Goal: Information Seeking & Learning: Learn about a topic

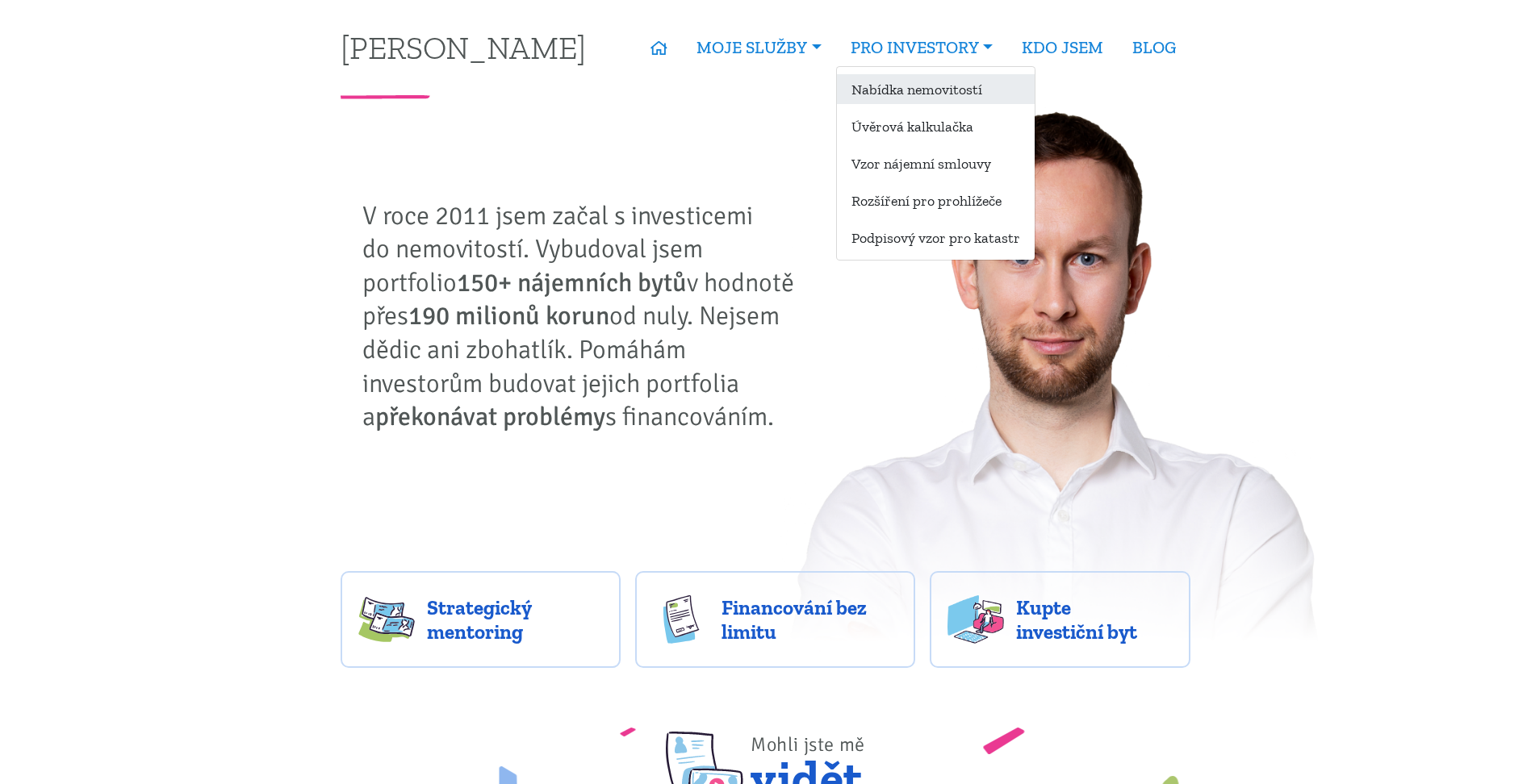
click at [902, 90] on link "Nabídka nemovitostí" at bounding box center [936, 89] width 198 height 30
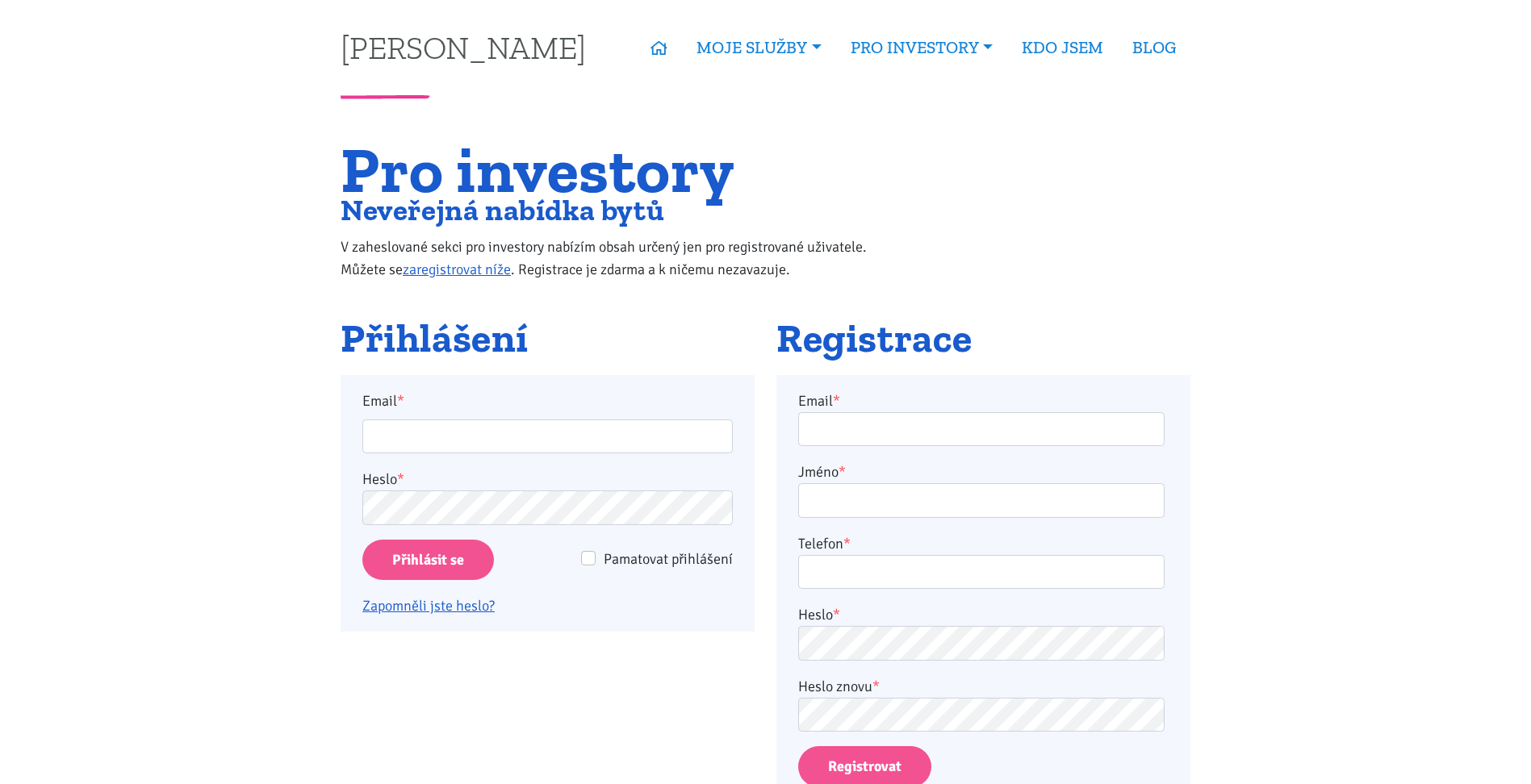
click at [648, 460] on div "Email * Heslo * Pamatovat přihlášení Přihlásit se Zapomněli jste heslo?" at bounding box center [548, 504] width 371 height 228
click at [618, 432] on input "Email *" at bounding box center [548, 437] width 371 height 34
type input "realestates.olomouc@seznam.cz"
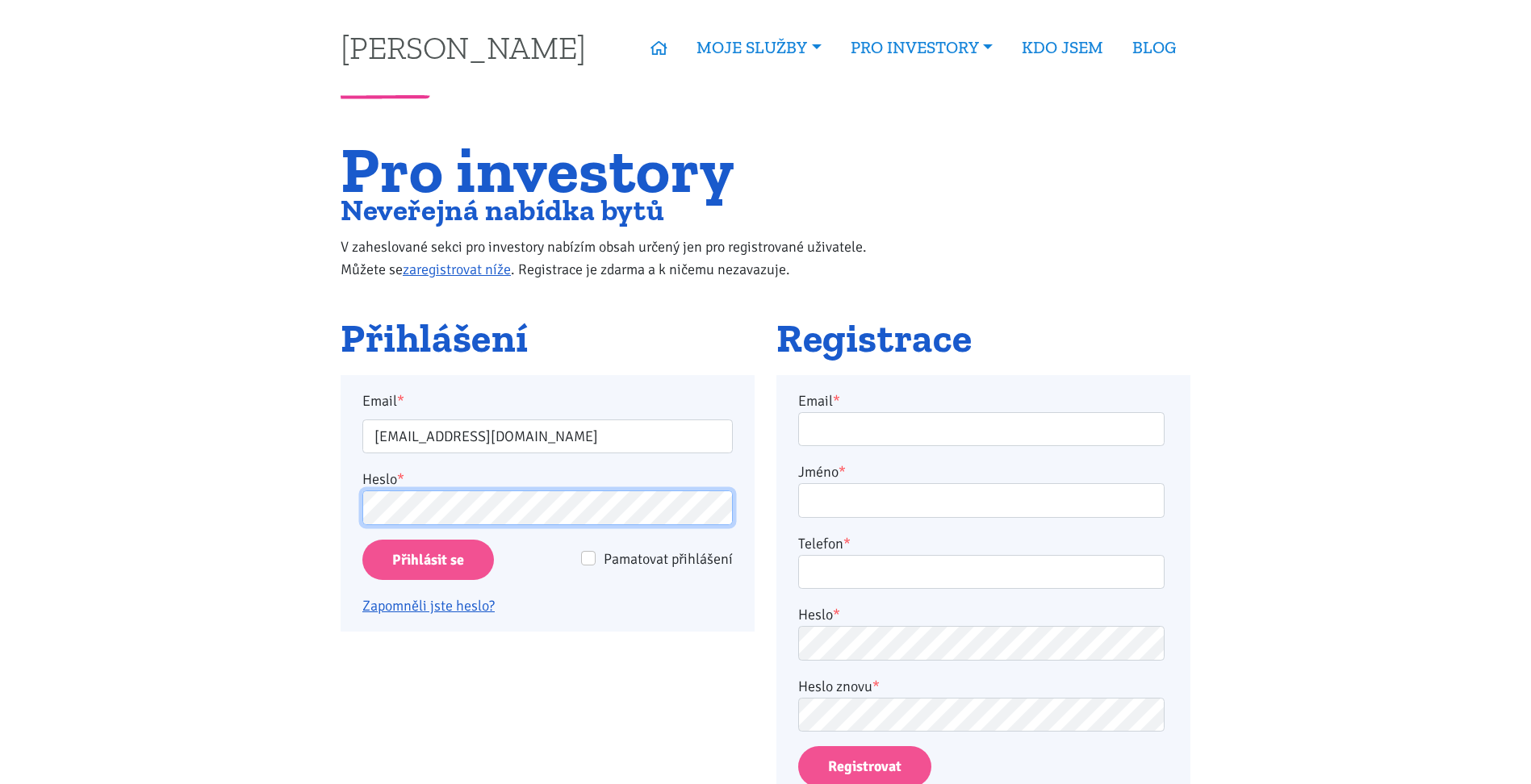
click at [363, 540] on input "Přihlásit se" at bounding box center [428, 560] width 131 height 41
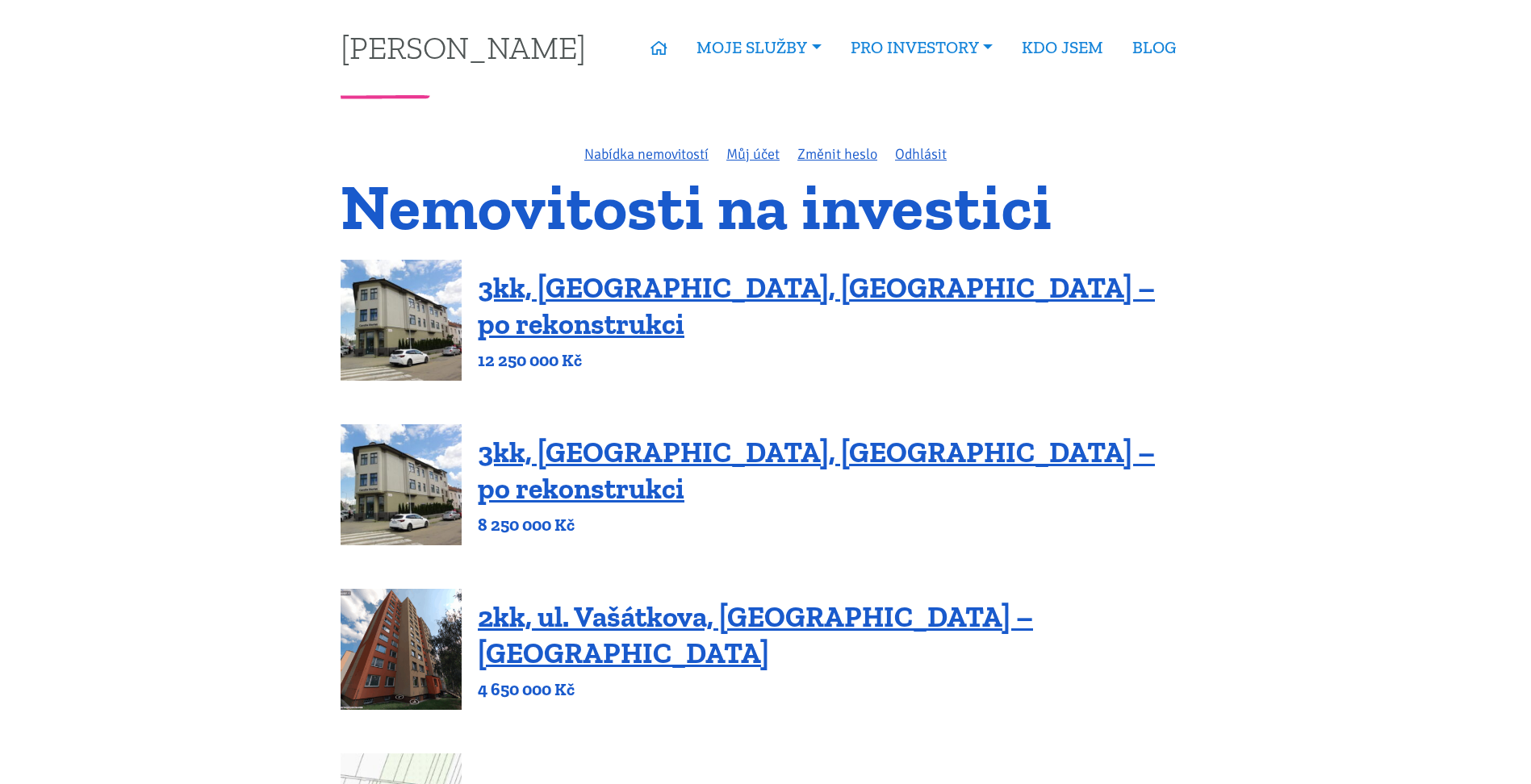
drag, startPoint x: 221, startPoint y: 485, endPoint x: 224, endPoint y: 291, distance: 194.0
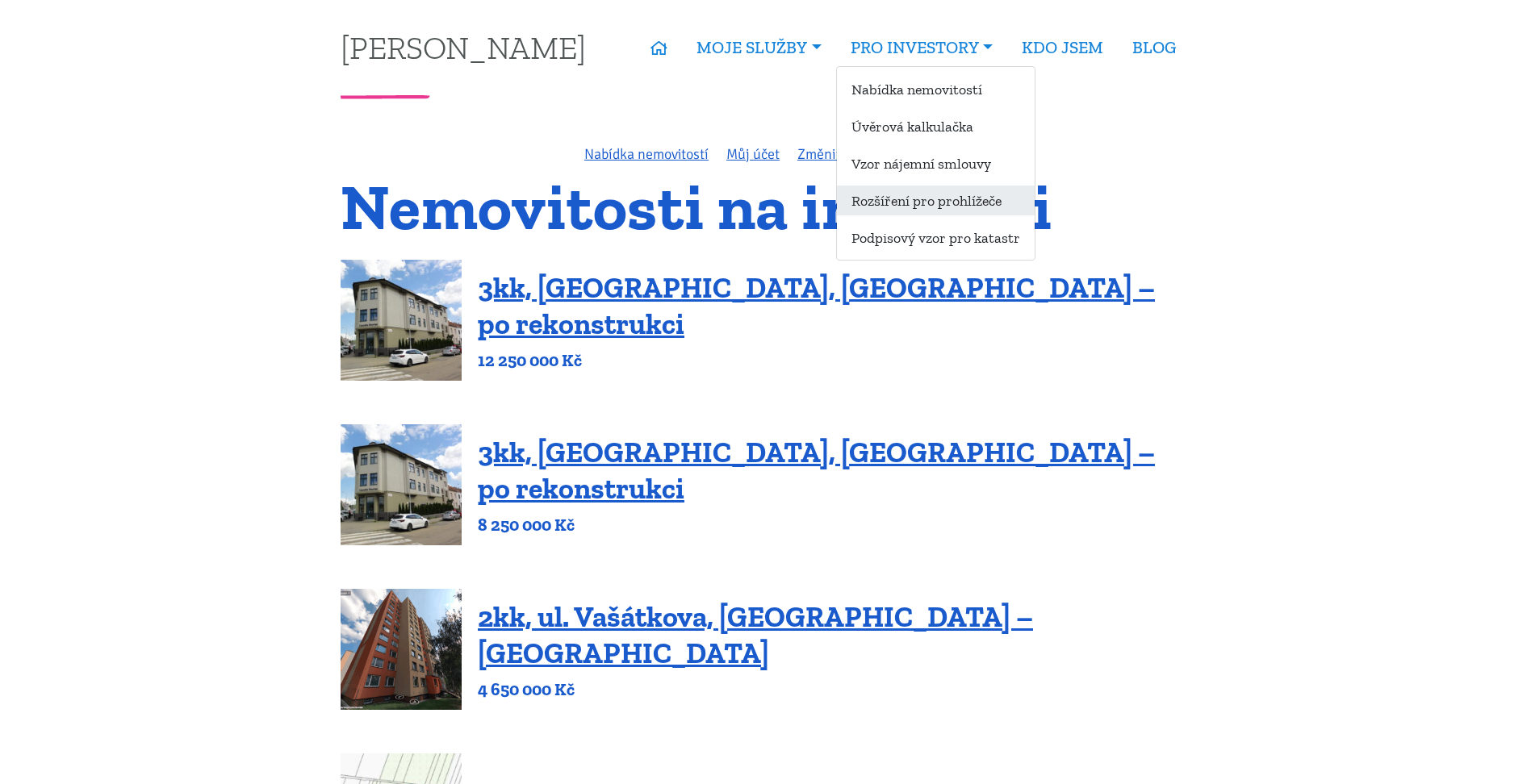
click at [915, 206] on link "Rozšíření pro prohlížeče" at bounding box center [936, 200] width 198 height 30
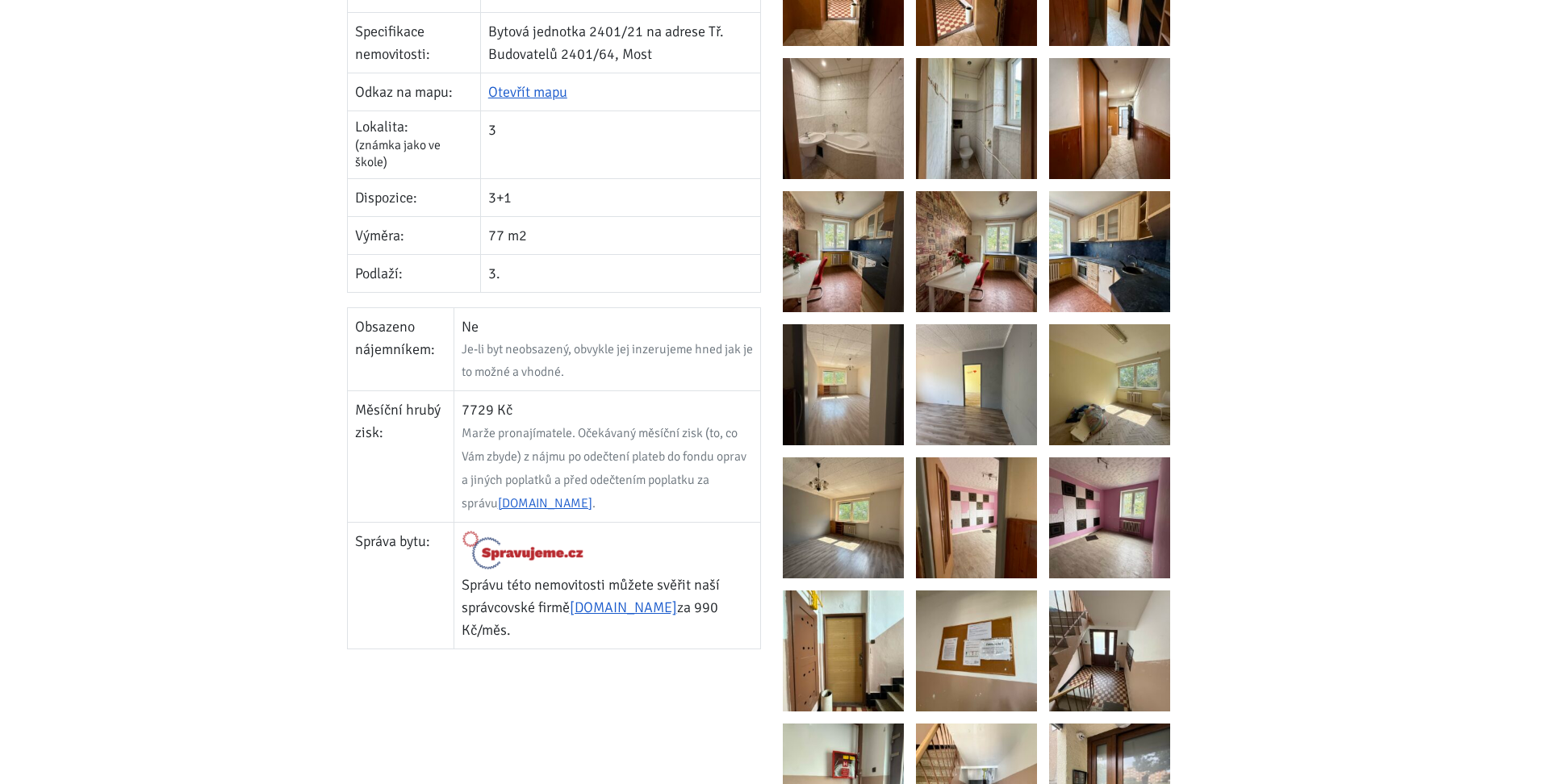
scroll to position [726, 0]
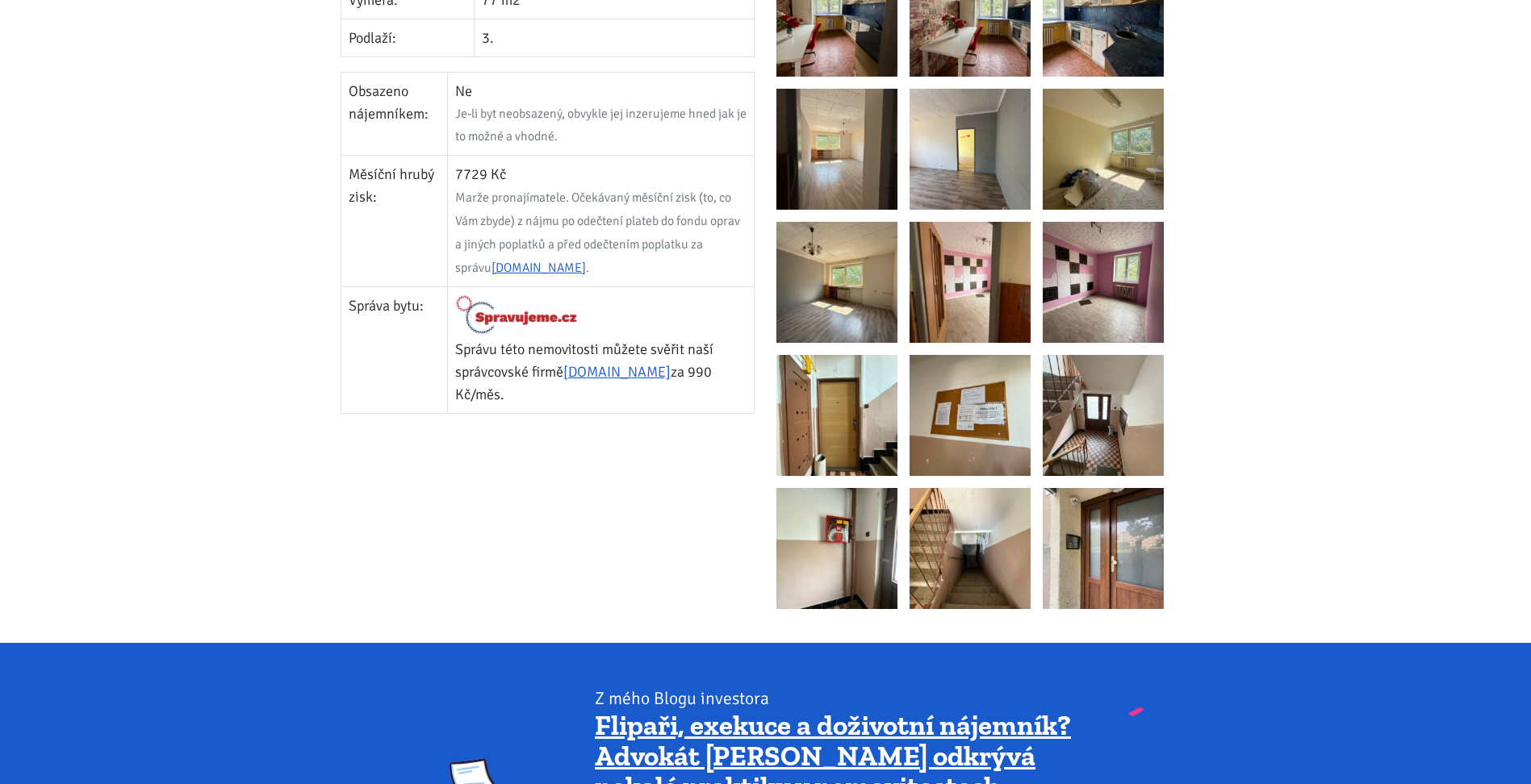
click at [1140, 531] on img at bounding box center [1103, 548] width 121 height 121
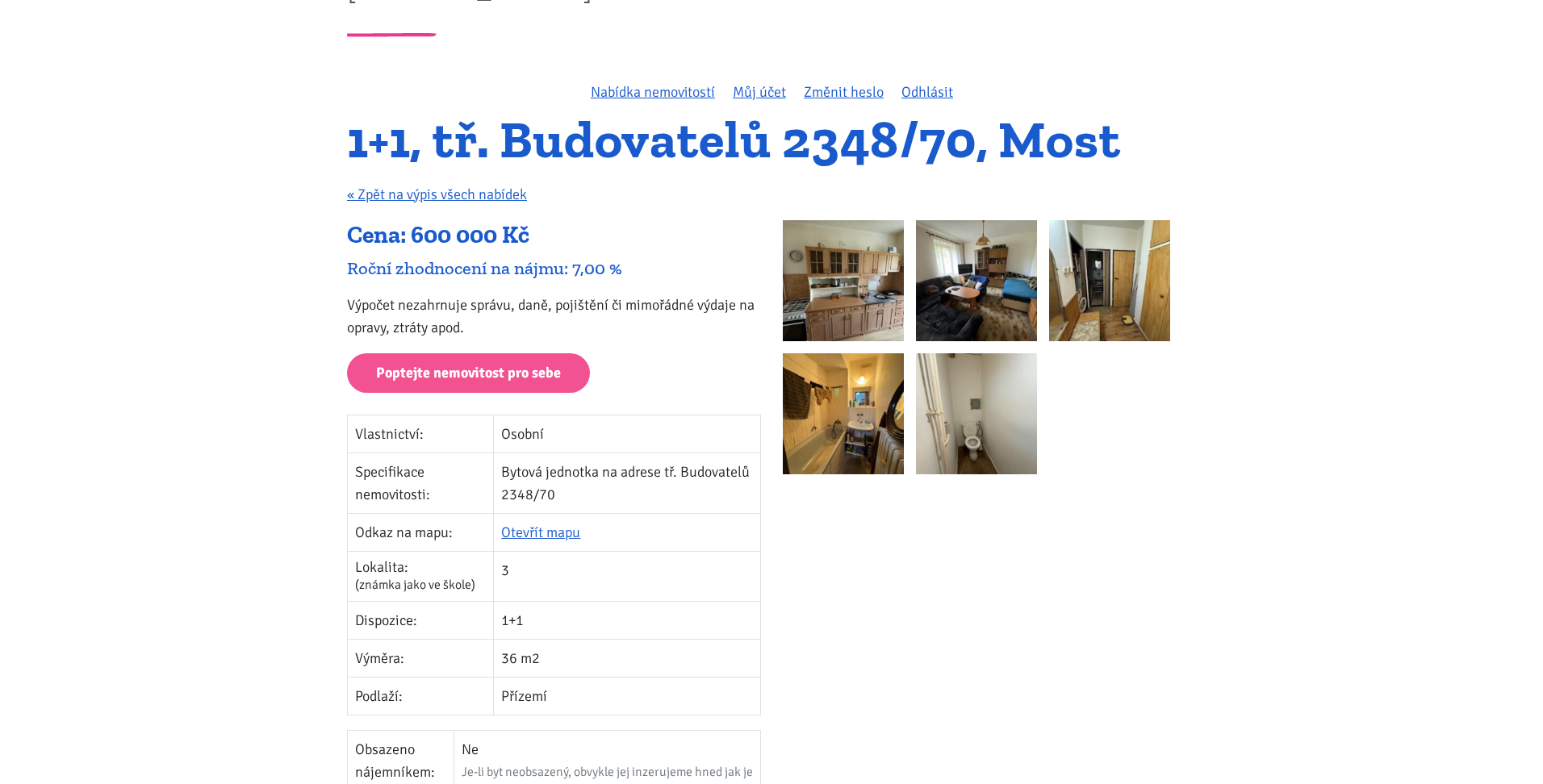
scroll to position [161, 0]
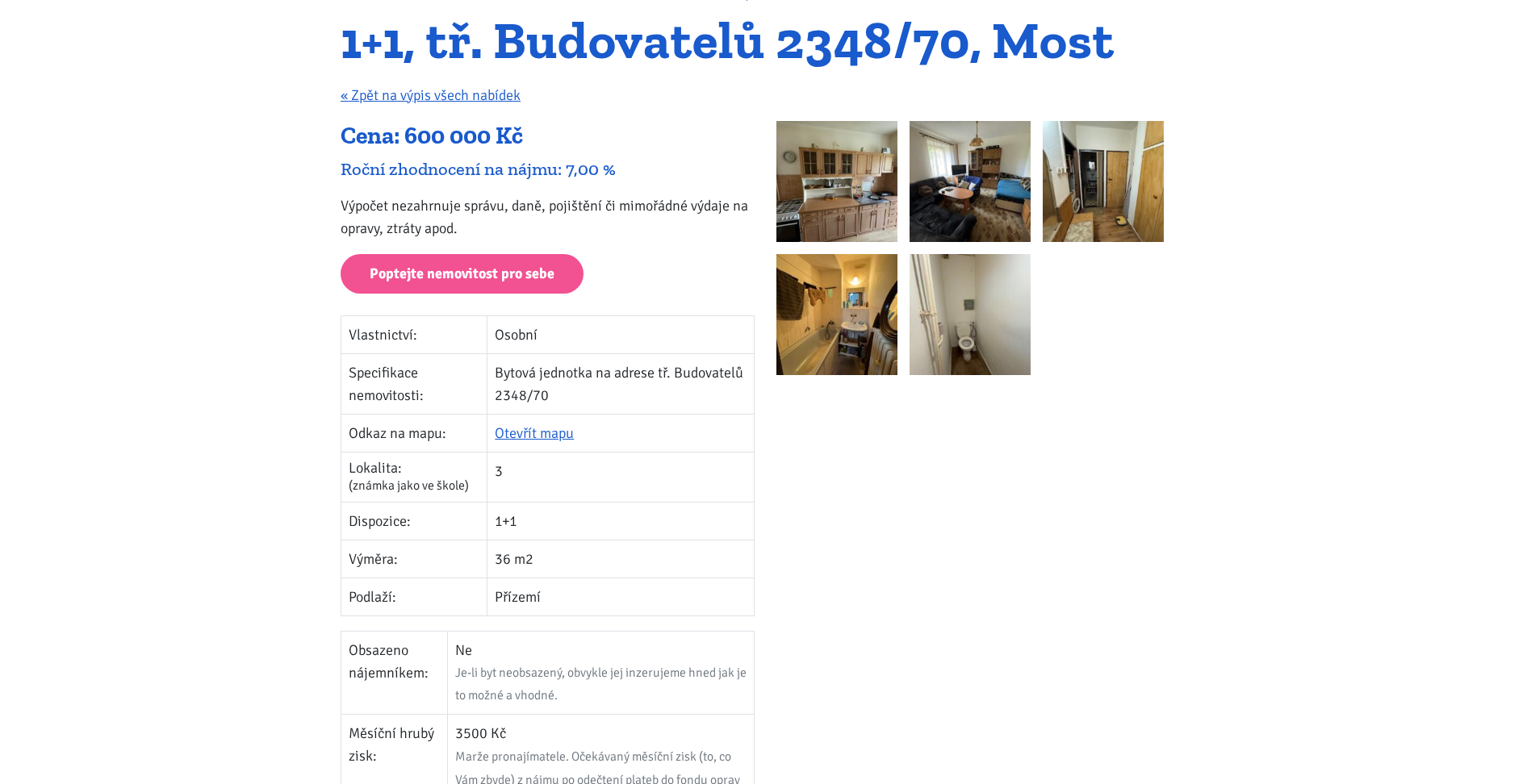
click at [953, 316] on img at bounding box center [970, 314] width 121 height 121
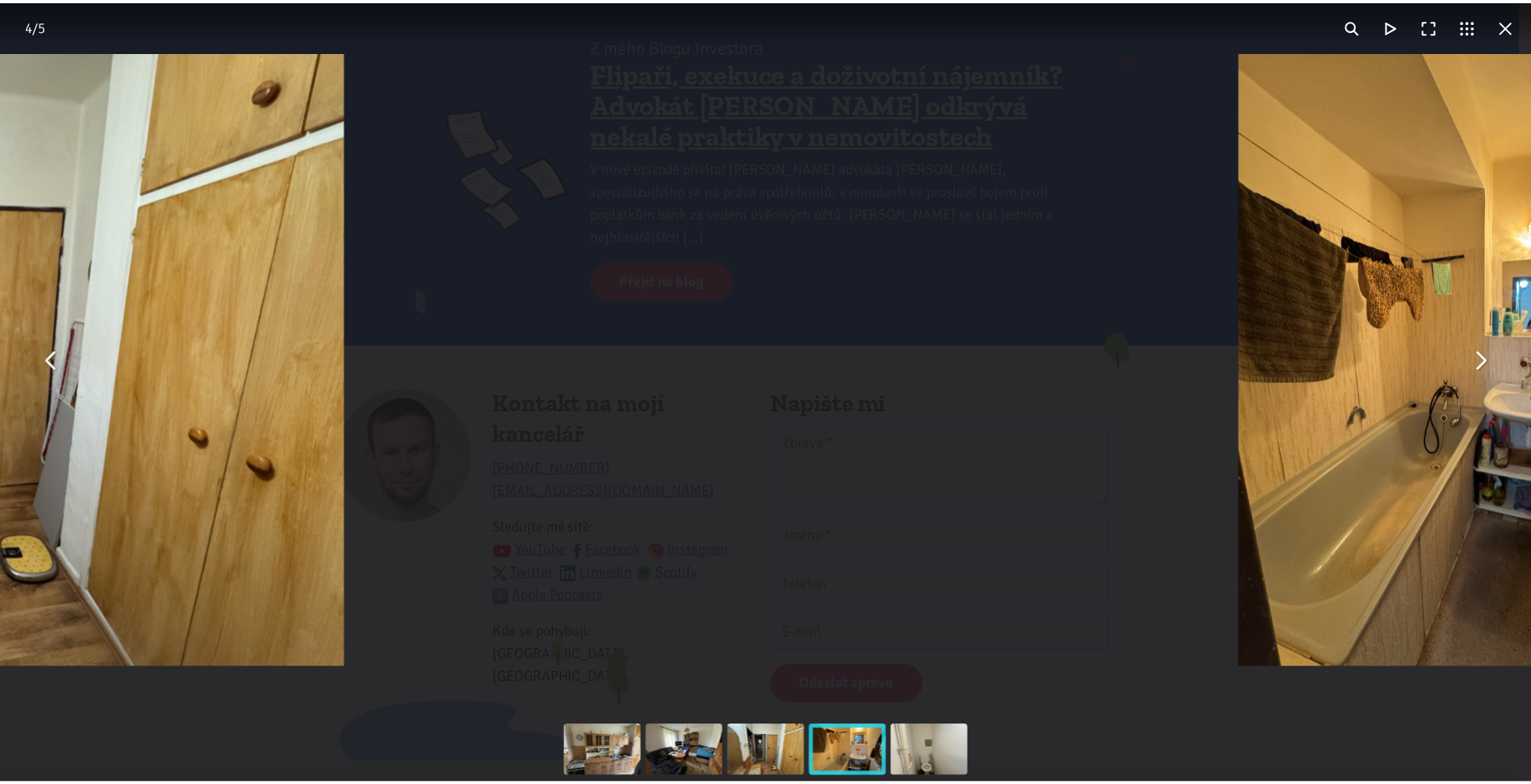
scroll to position [0, 0]
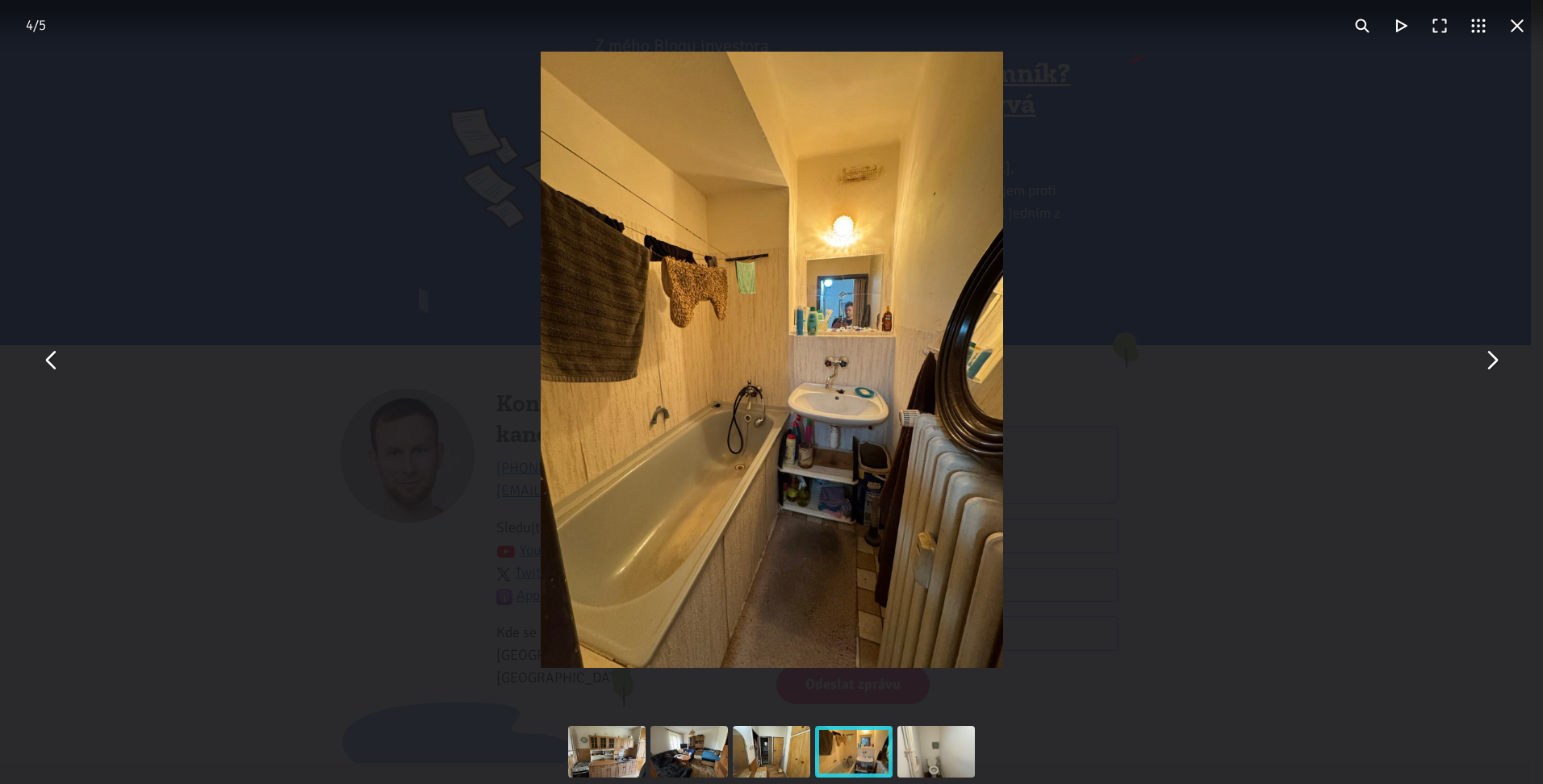
click at [886, 294] on img "You can close this modal content with the ESC key" at bounding box center [772, 360] width 462 height 616
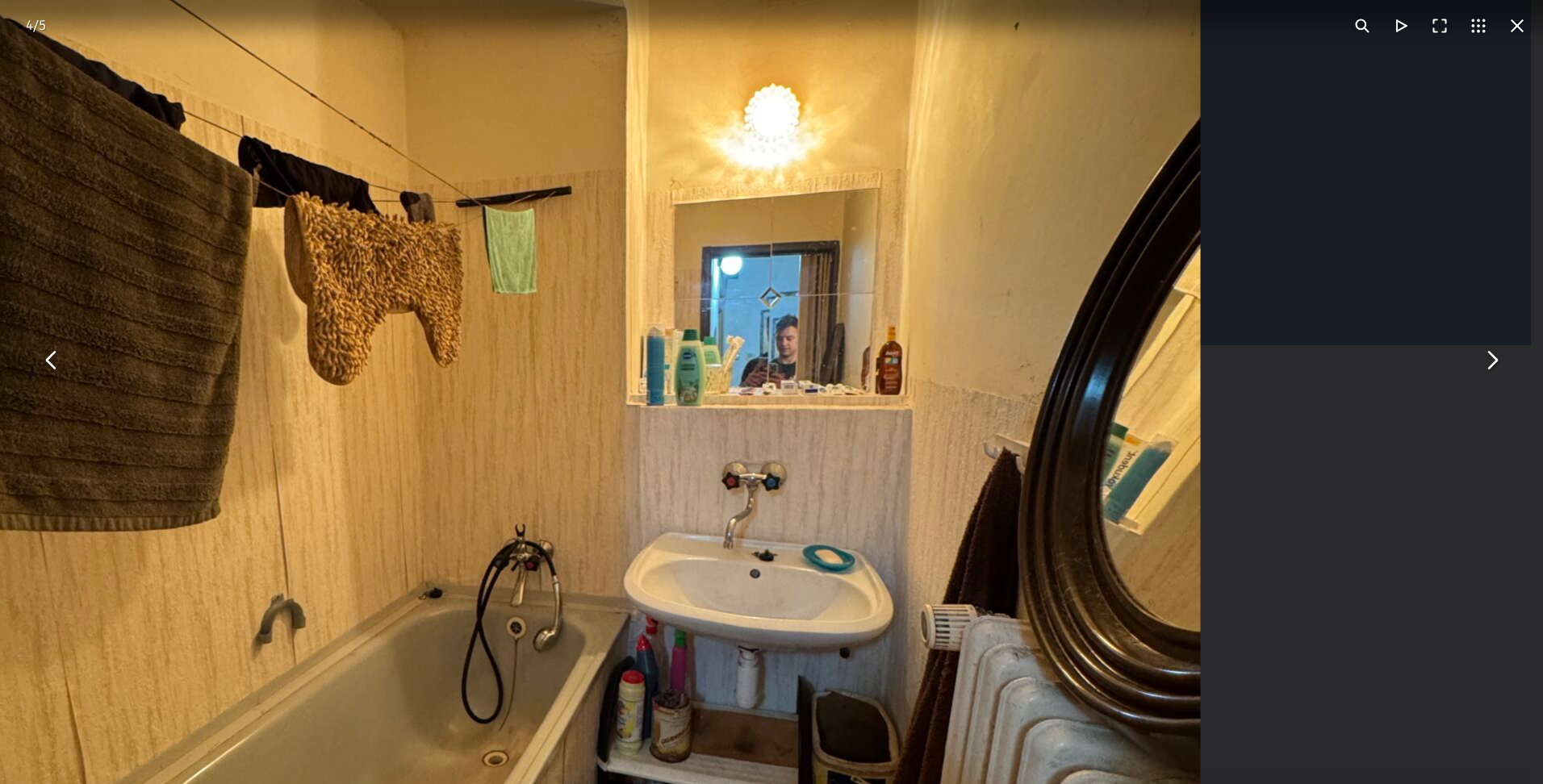
click at [1517, 19] on button "You can close this modal content with the ESC key" at bounding box center [1517, 26] width 39 height 39
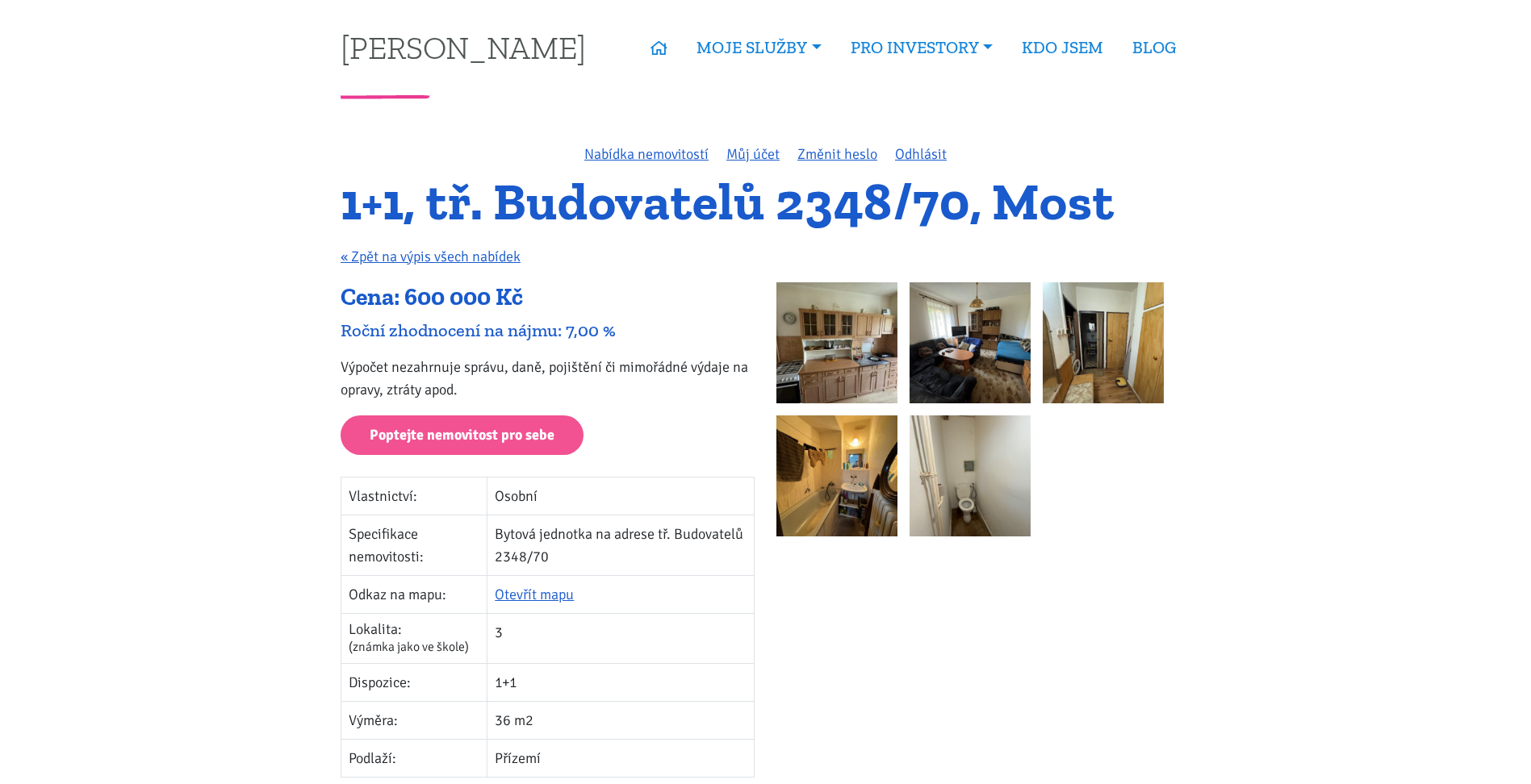
click at [851, 356] on img at bounding box center [837, 342] width 121 height 121
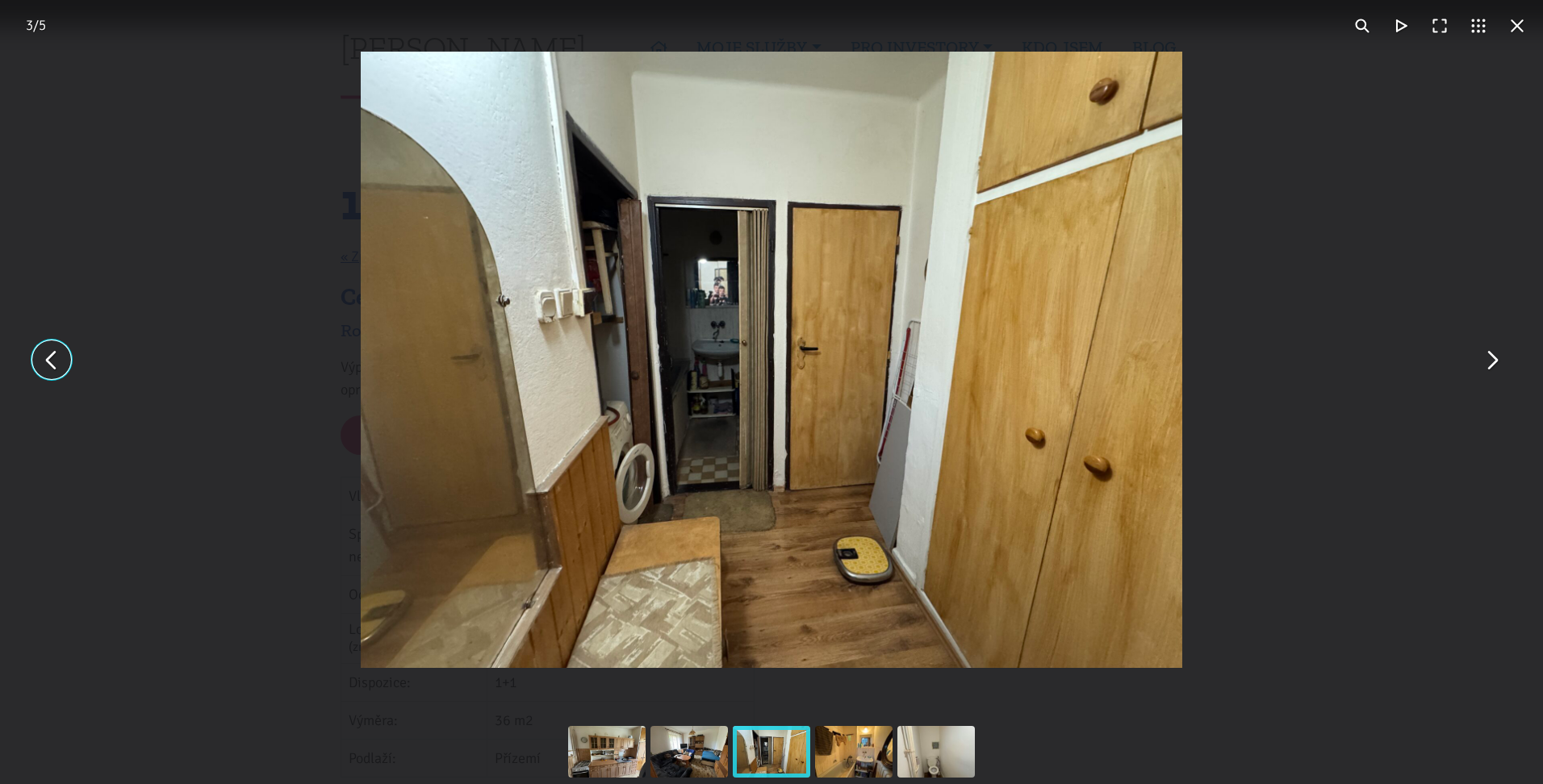
click at [1313, 317] on div "You can close this modal content with the ESC key" at bounding box center [771, 360] width 1543 height 720
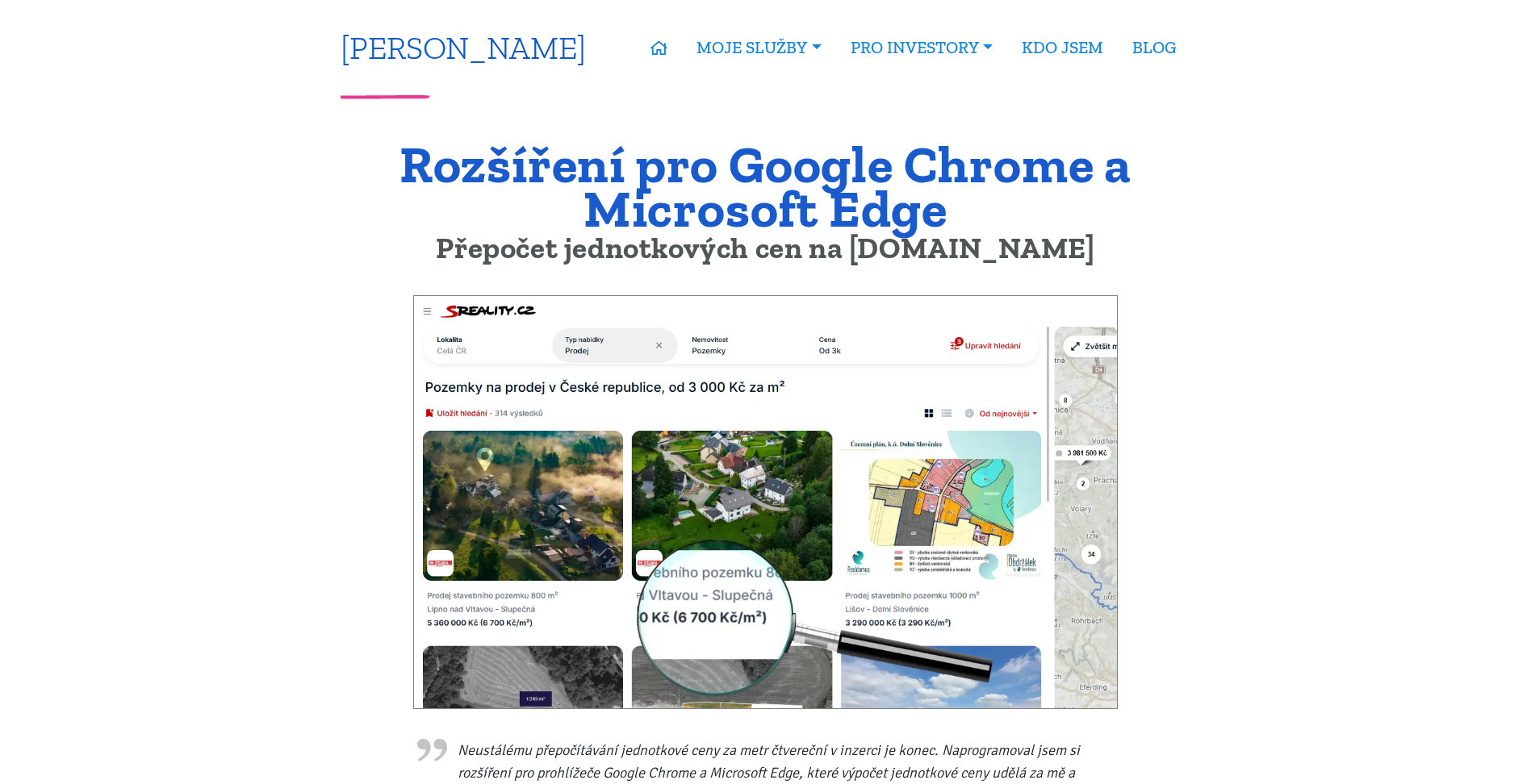
click at [387, 50] on link "[PERSON_NAME]" at bounding box center [463, 48] width 245 height 32
